Goal: Task Accomplishment & Management: Use online tool/utility

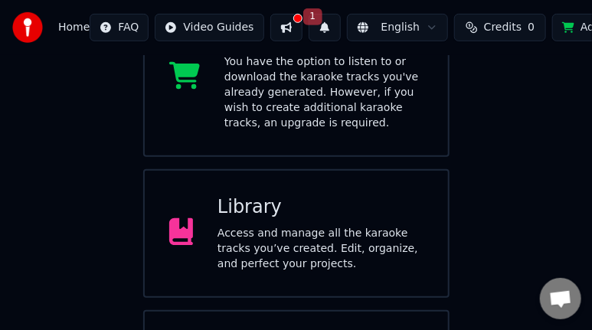
scroll to position [209, 0]
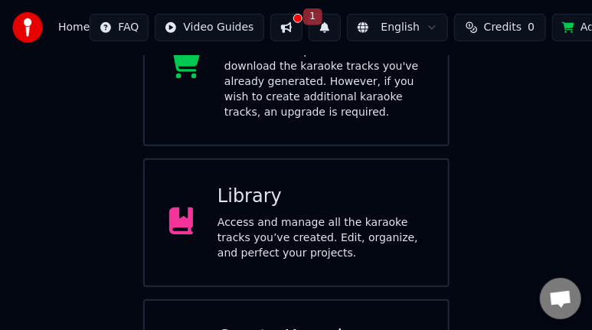
click at [274, 28] on button at bounding box center [286, 28] width 32 height 28
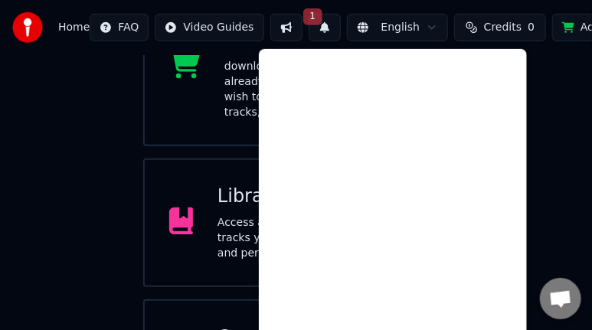
click at [189, 65] on icon at bounding box center [184, 65] width 31 height 28
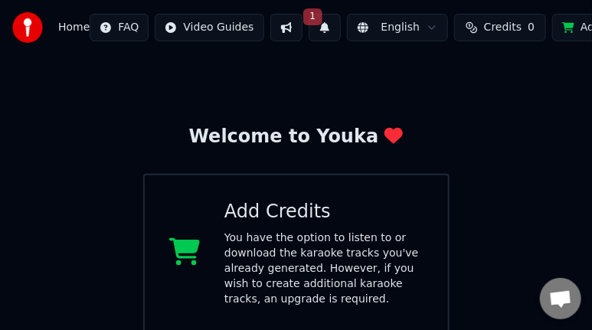
scroll to position [0, 0]
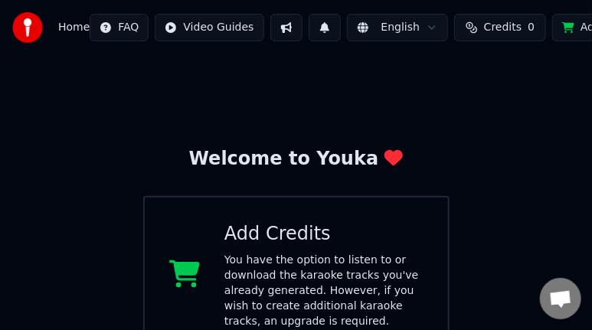
click at [190, 270] on icon at bounding box center [184, 274] width 31 height 28
click at [560, 28] on button "Add Credits" at bounding box center [602, 28] width 100 height 28
